Goal: Find contact information: Find contact information

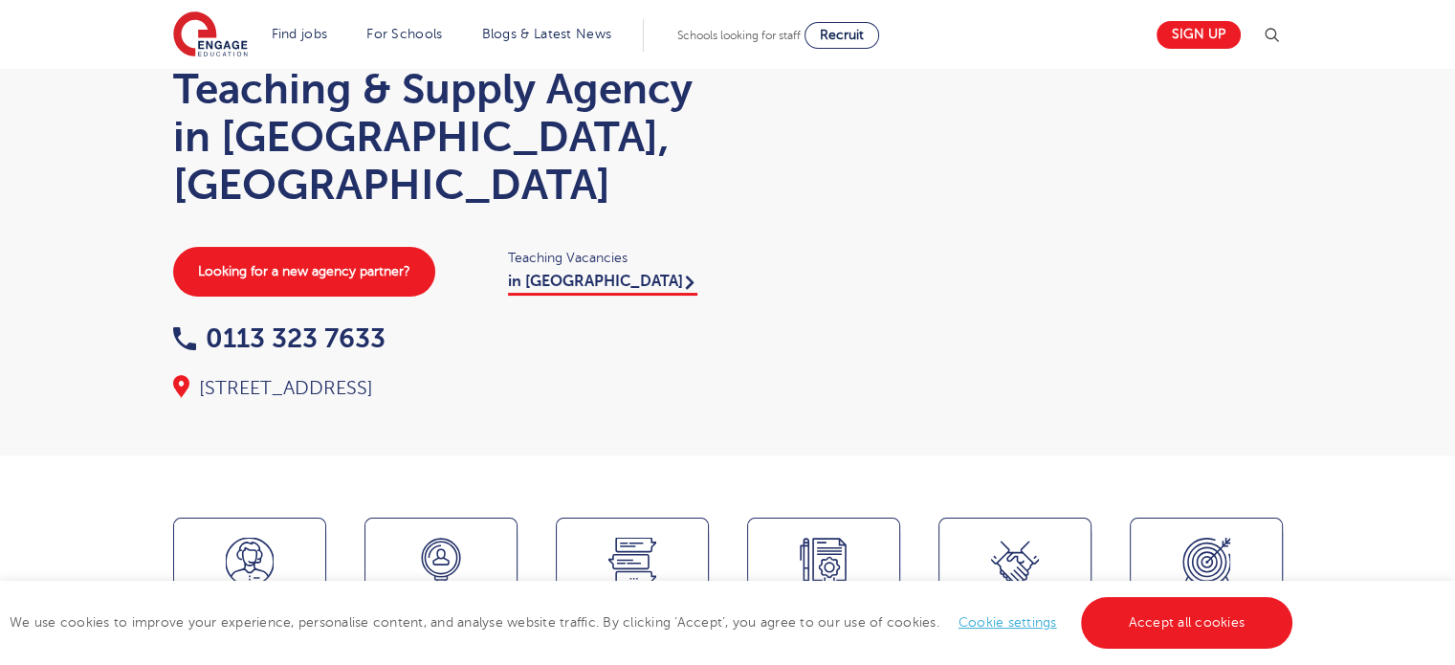
scroll to position [96, 0]
click at [1167, 623] on link "Accept all cookies" at bounding box center [1187, 623] width 212 height 52
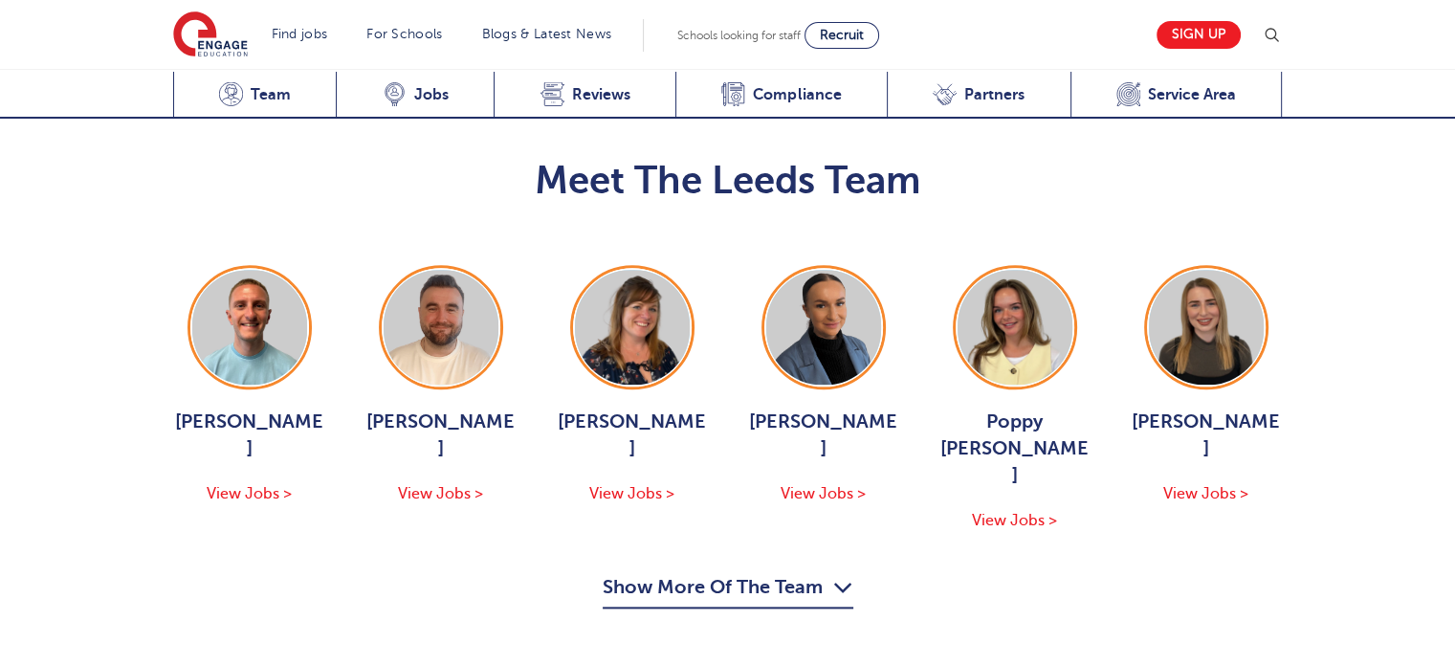
scroll to position [2105, 0]
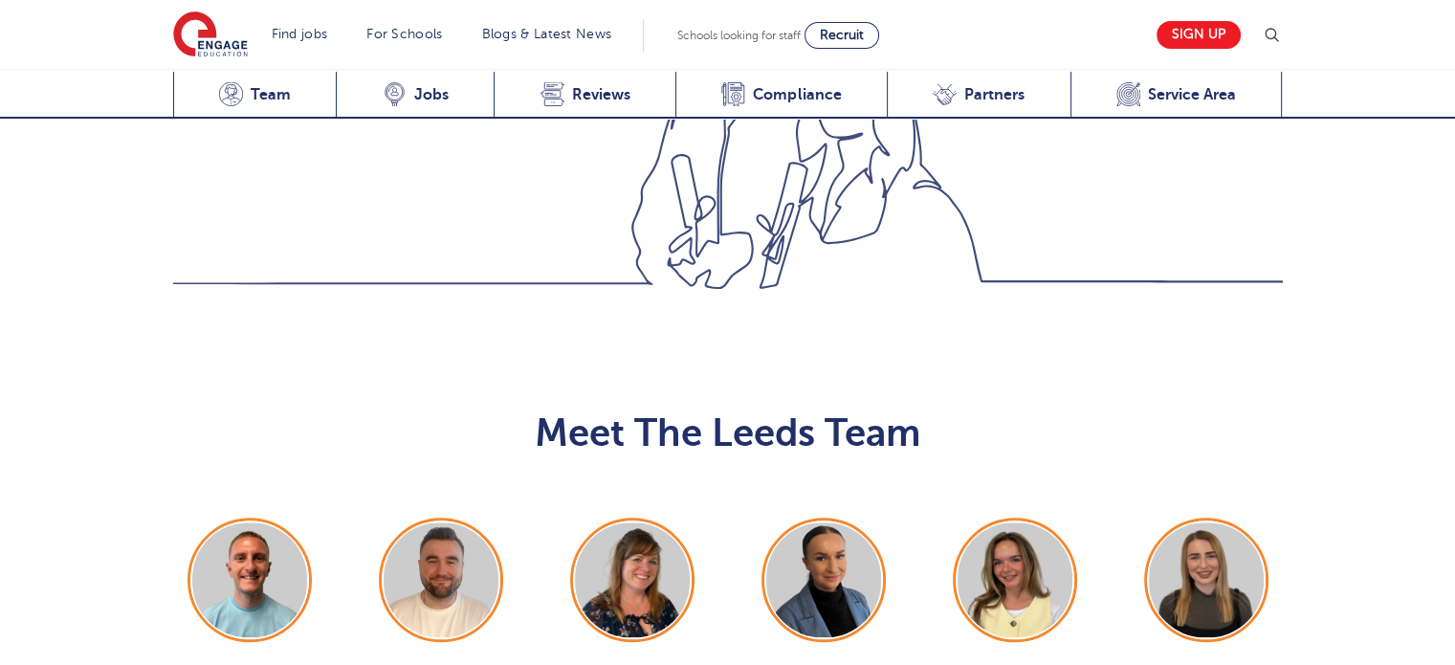
scroll to position [1818, 0]
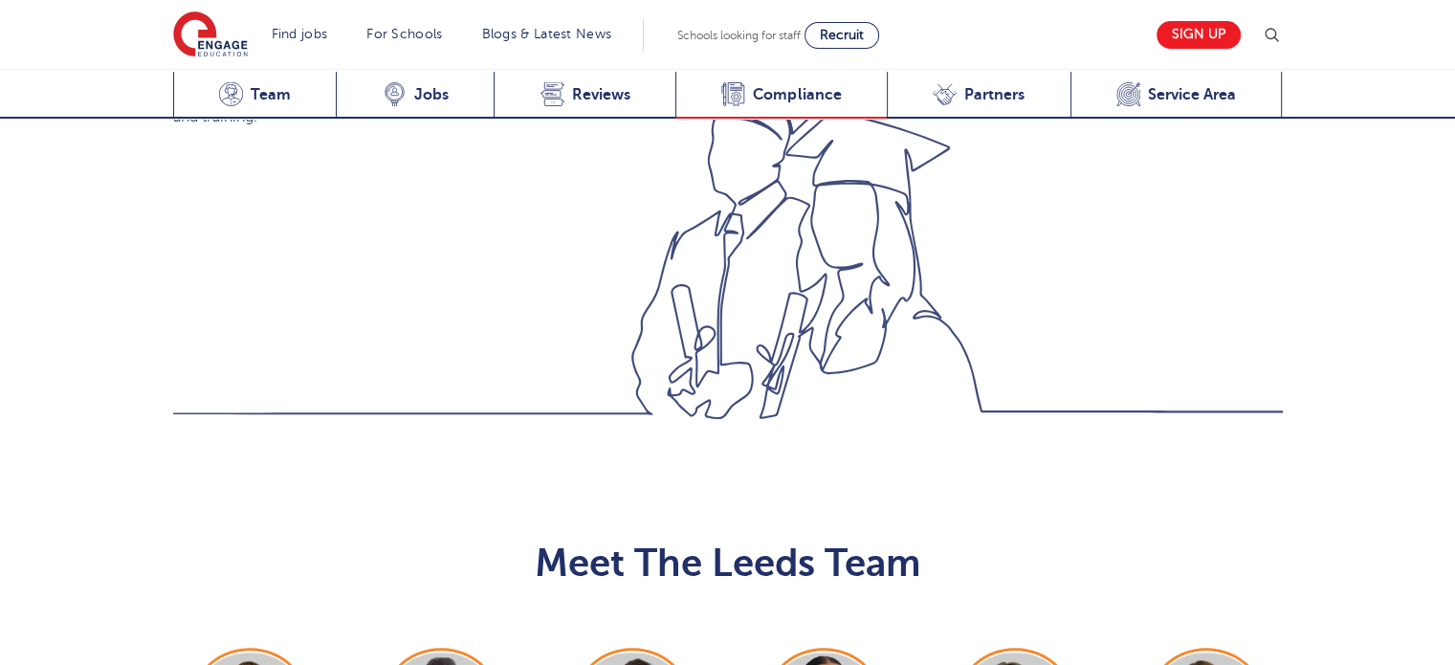
click at [805, 97] on span "Compliance" at bounding box center [797, 94] width 88 height 19
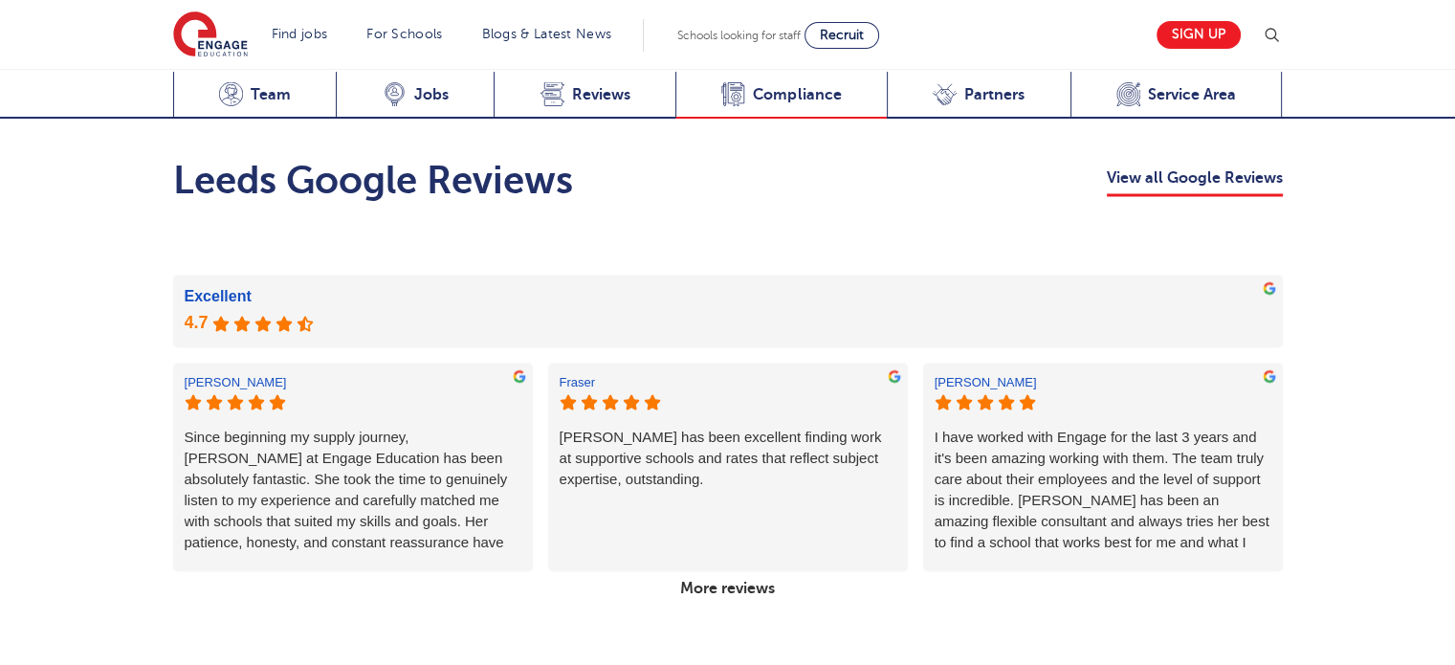
scroll to position [3794, 0]
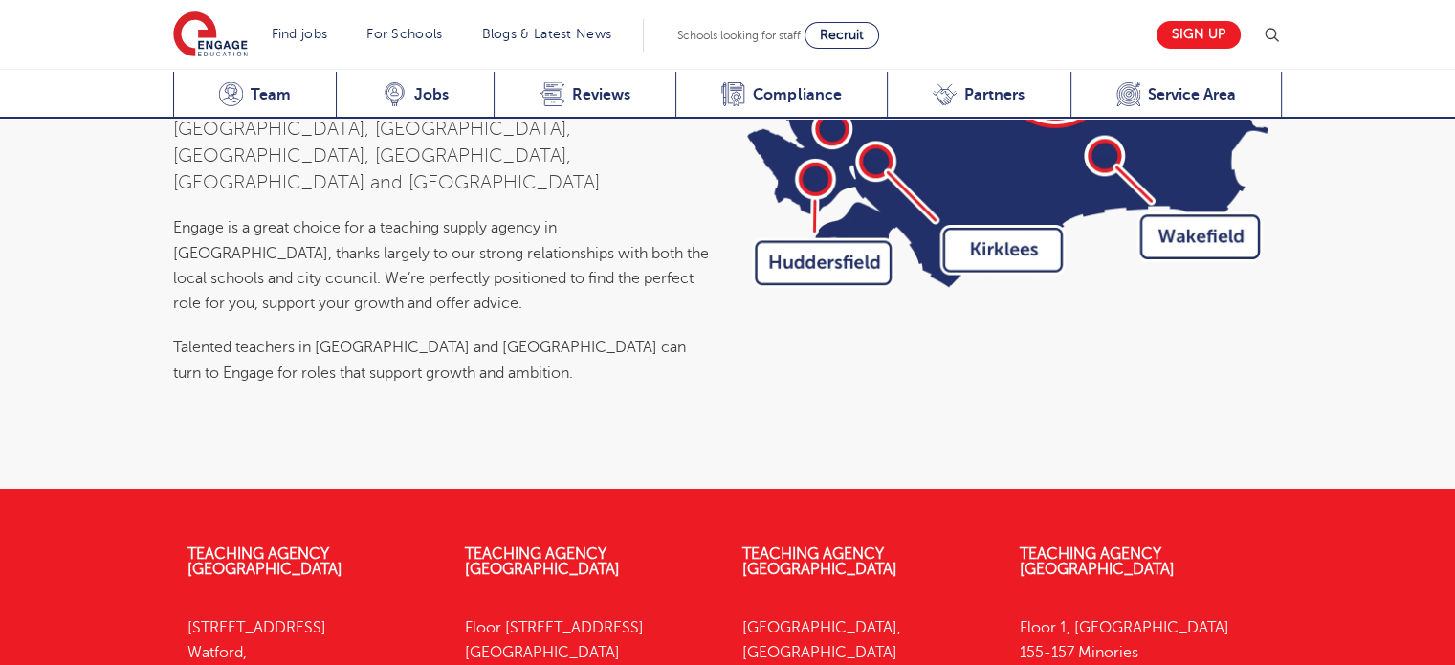
scroll to position [6619, 0]
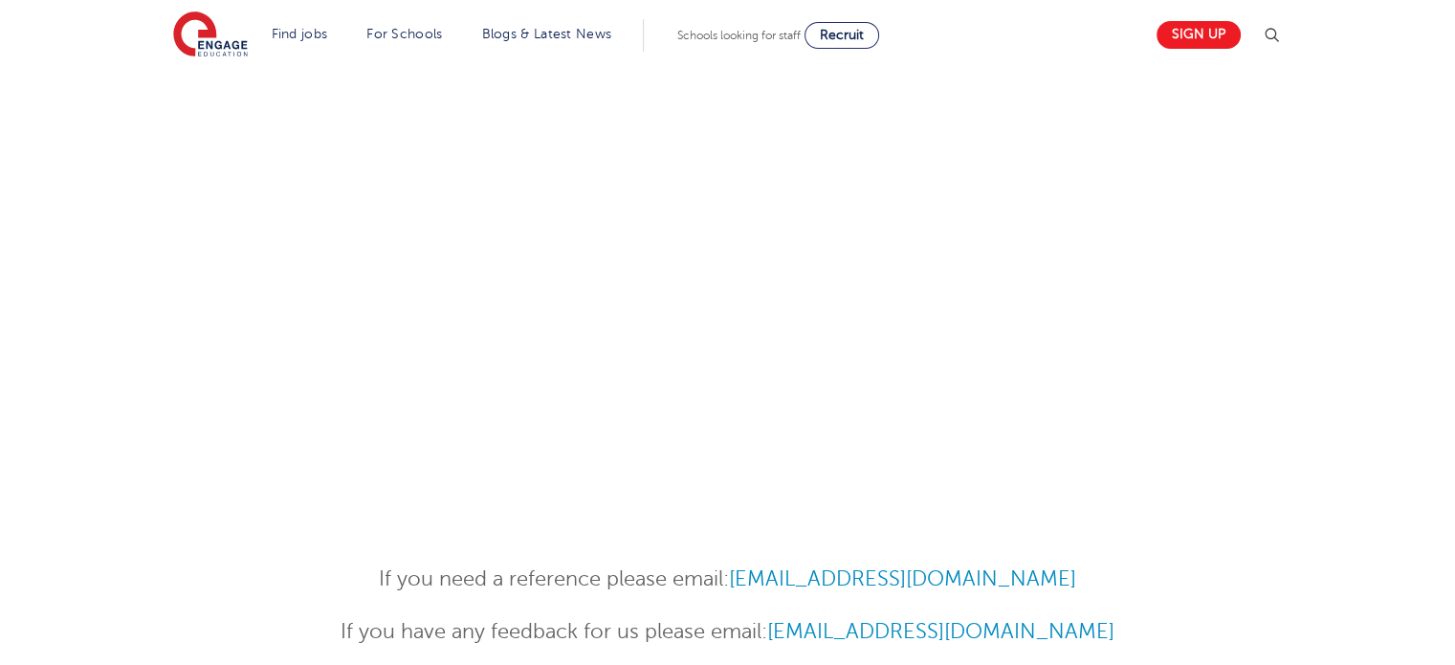
scroll to position [1244, 0]
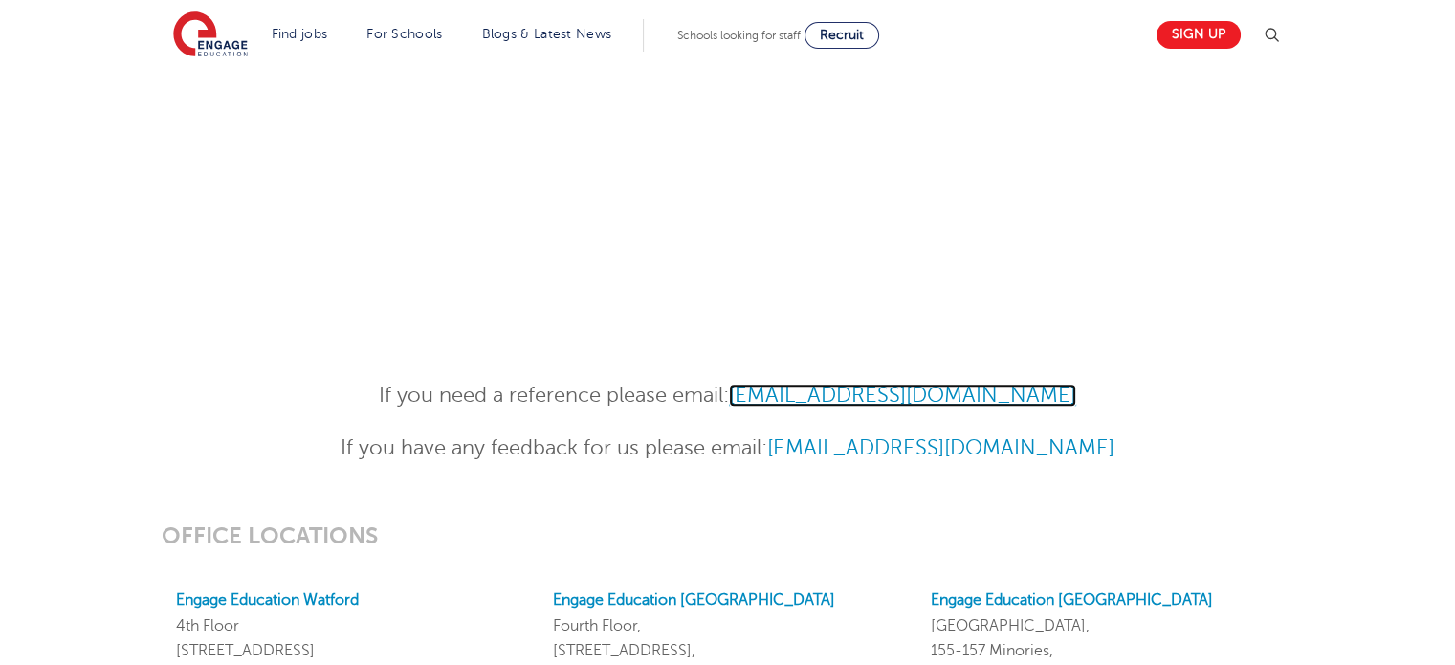
click at [1056, 400] on link "References@engagepartners.co.uk" at bounding box center [902, 395] width 347 height 23
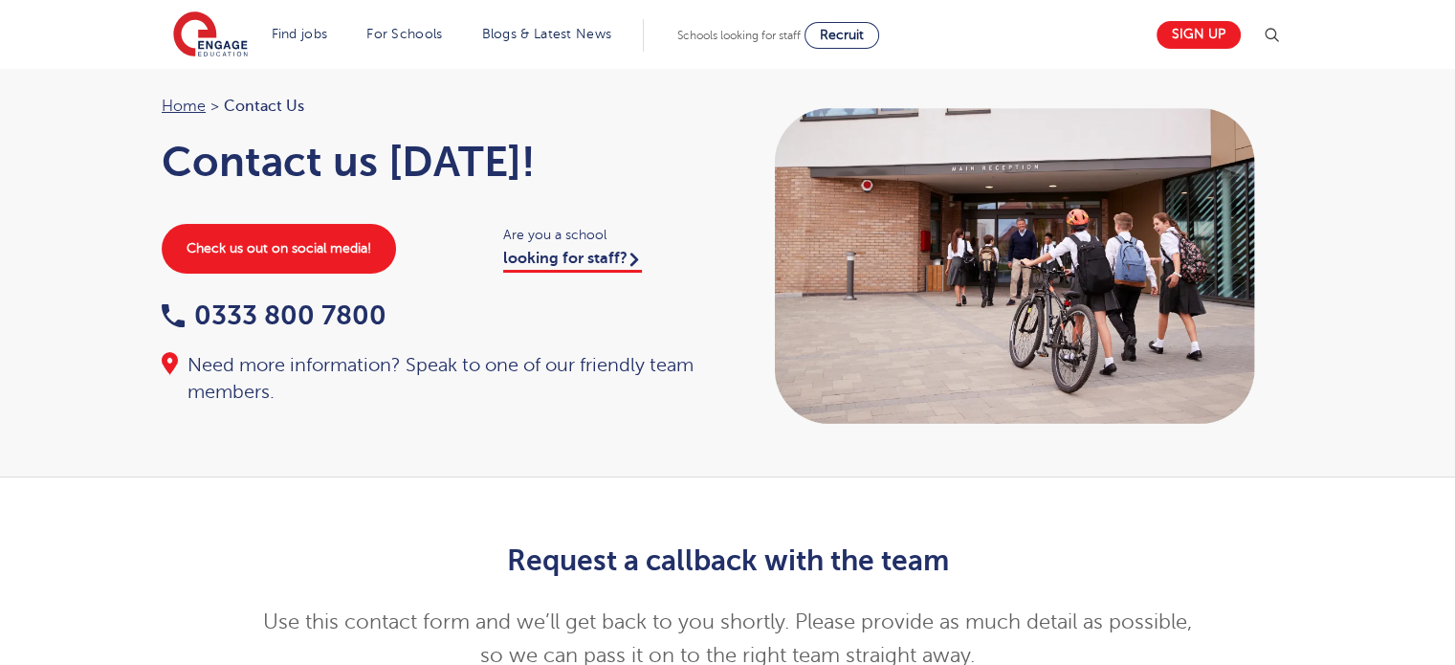
scroll to position [0, 0]
